Goal: Go to known website: Go to known website

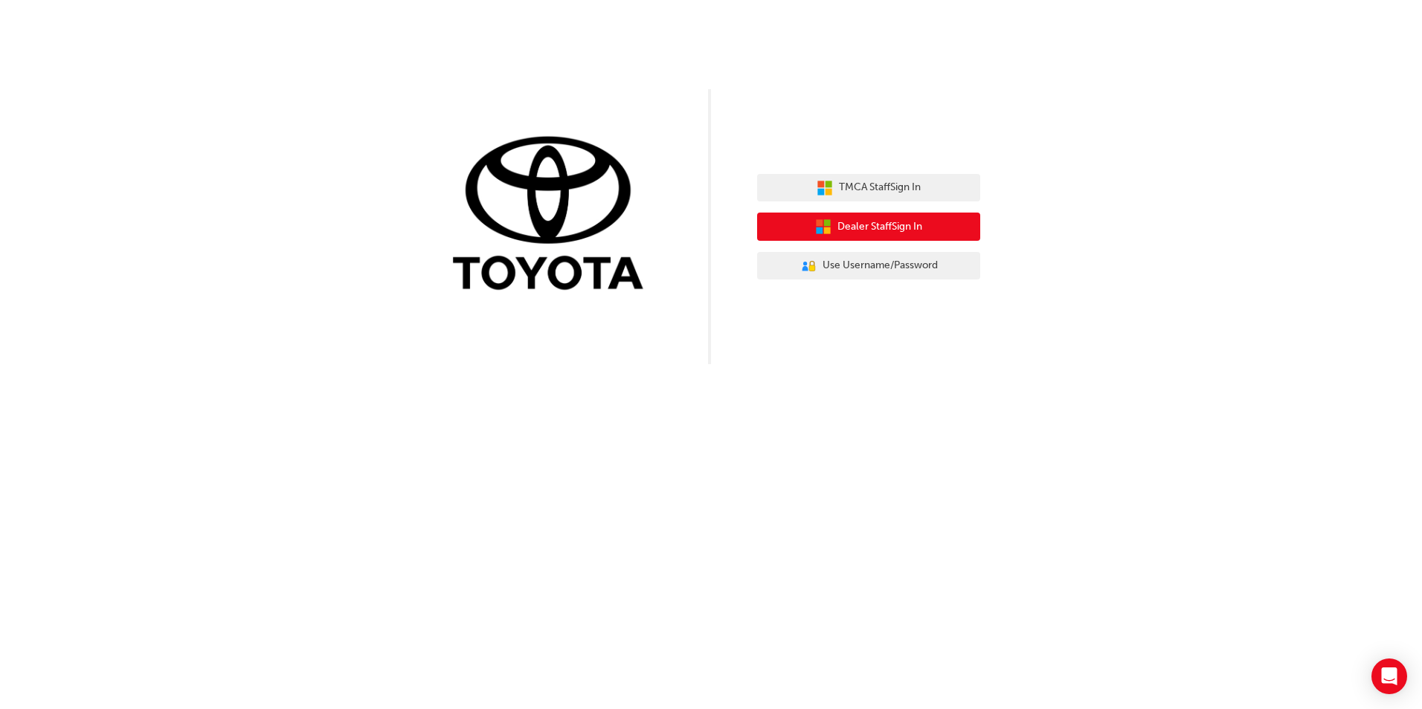
click at [897, 234] on span "Dealer Staff Sign In" at bounding box center [879, 227] width 85 height 17
